Goal: Navigation & Orientation: Find specific page/section

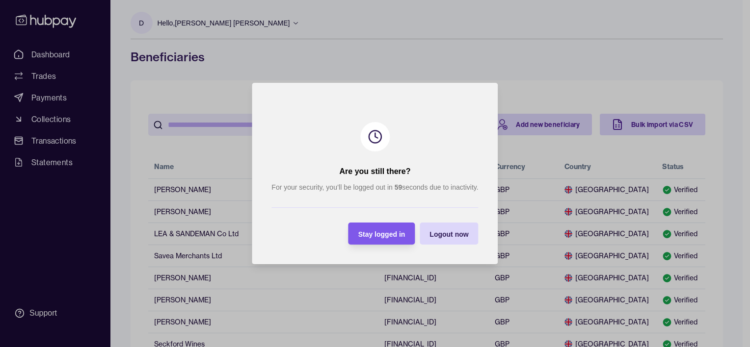
click at [380, 241] on div "Stay logged in" at bounding box center [374, 234] width 62 height 22
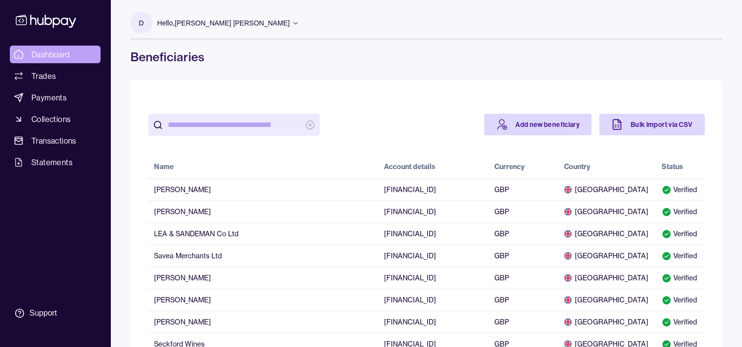
click at [36, 51] on span "Dashboard" at bounding box center [50, 55] width 39 height 12
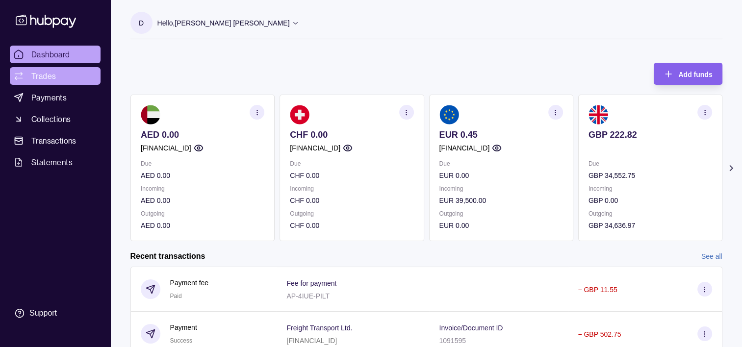
click at [49, 75] on span "Trades" at bounding box center [43, 76] width 25 height 12
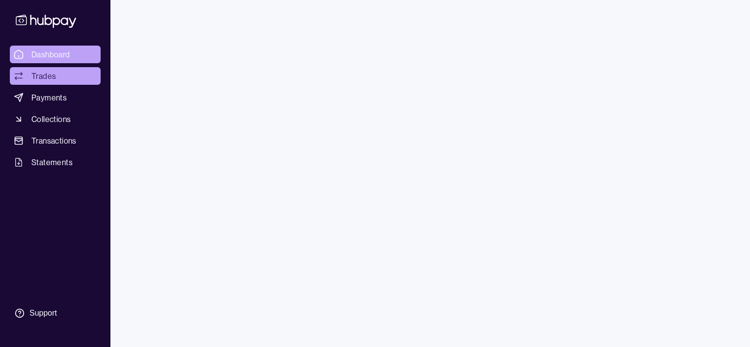
click at [46, 57] on span "Dashboard" at bounding box center [50, 55] width 39 height 12
